Goal: Find specific page/section: Find specific page/section

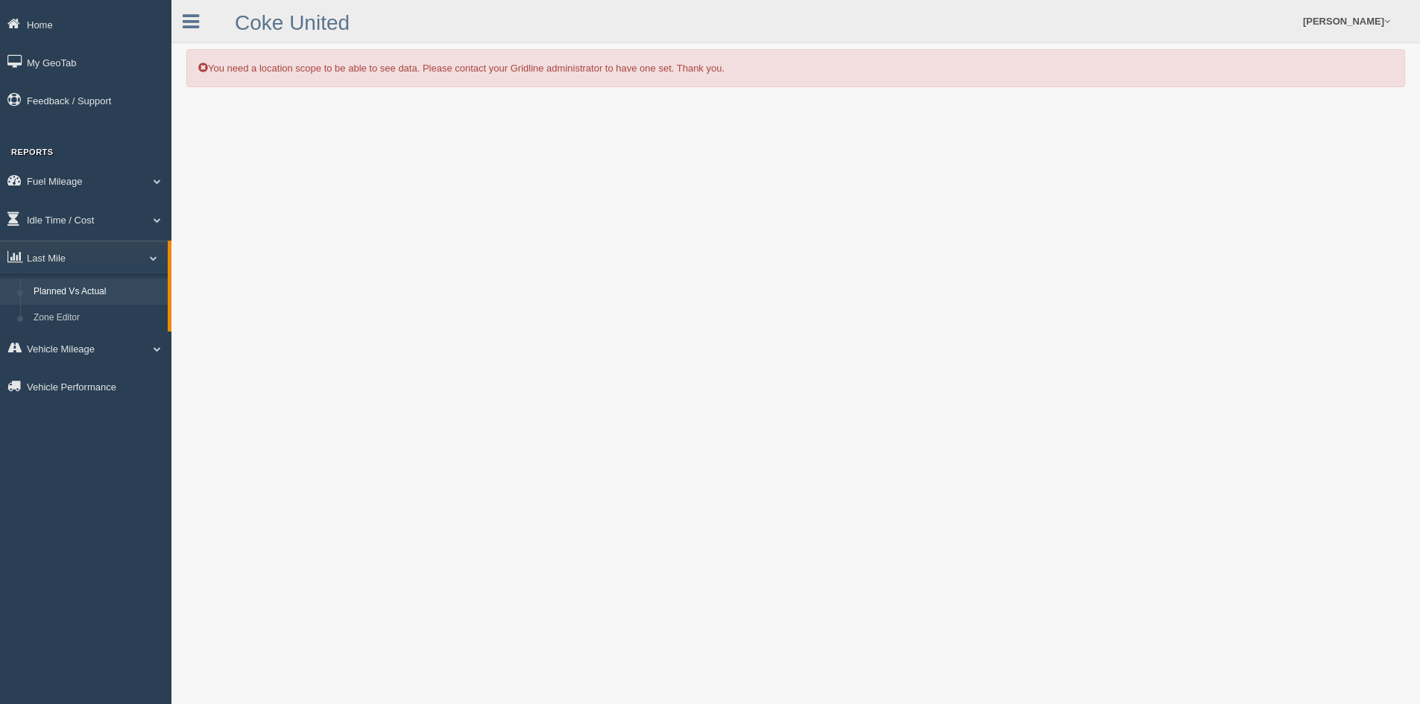
drag, startPoint x: 1292, startPoint y: 70, endPoint x: 953, endPoint y: 24, distance: 342.3
click at [51, 19] on link "Home" at bounding box center [85, 24] width 171 height 34
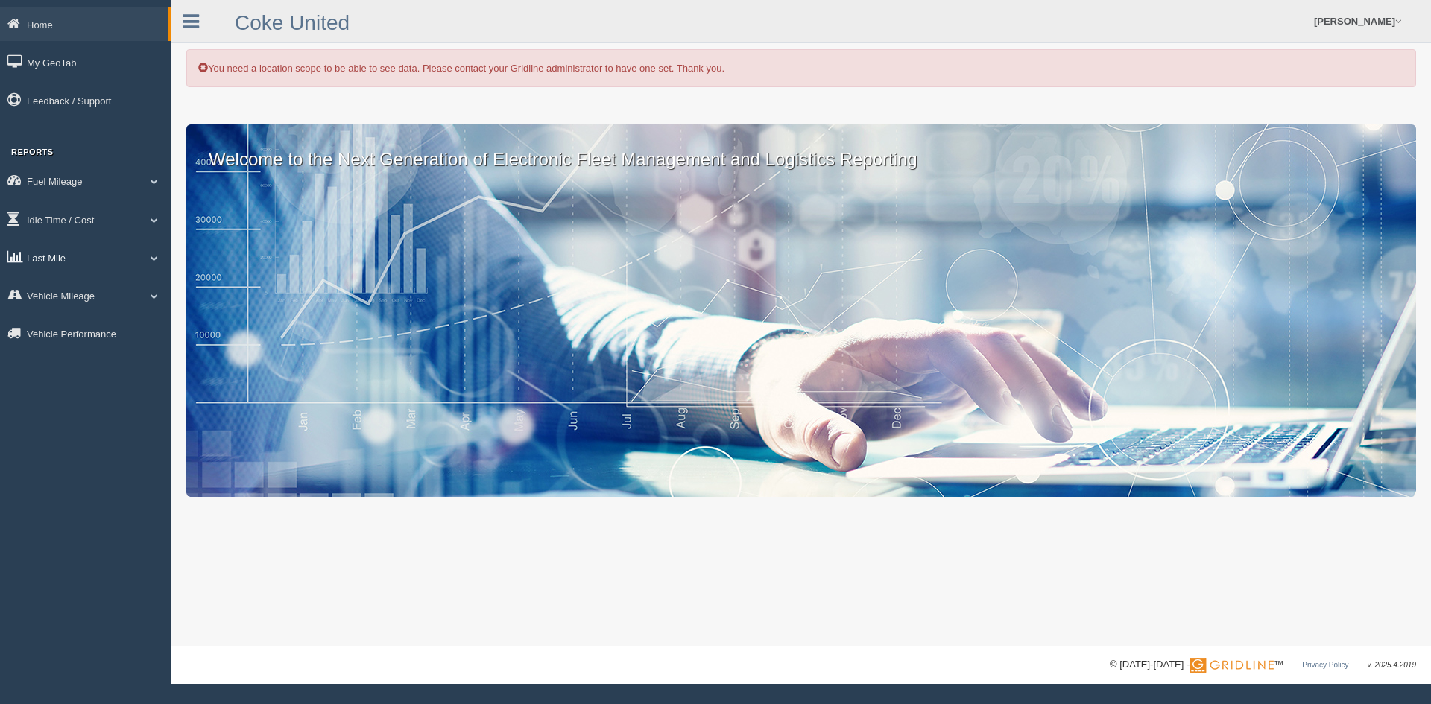
click at [78, 258] on link "Last Mile" at bounding box center [85, 258] width 171 height 34
click at [104, 288] on link "Planned Vs Actual" at bounding box center [97, 292] width 141 height 27
